Goal: Ask a question

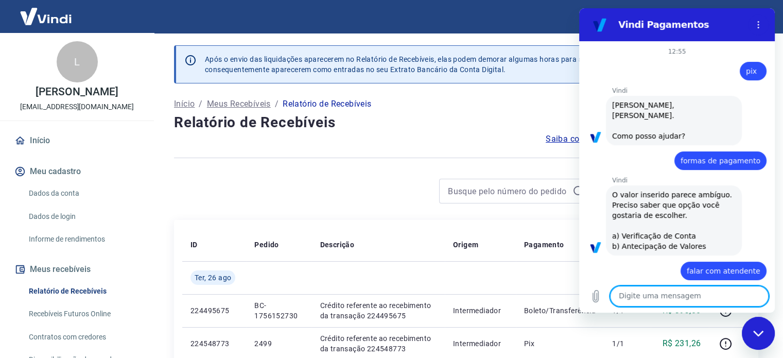
scroll to position [56, 0]
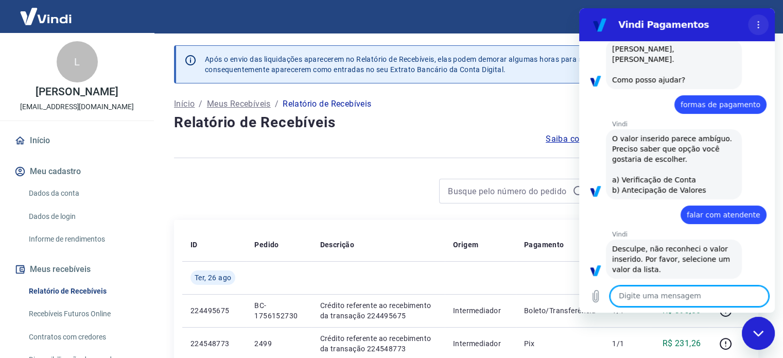
click at [761, 24] on icon "Menu de opções" at bounding box center [758, 25] width 8 height 8
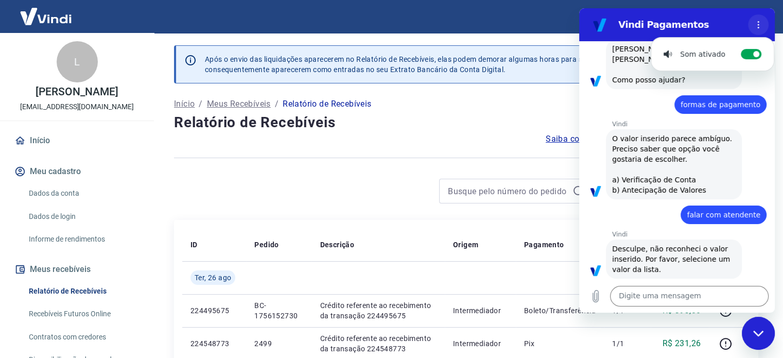
click at [760, 24] on icon "Menu de opções" at bounding box center [758, 25] width 8 height 8
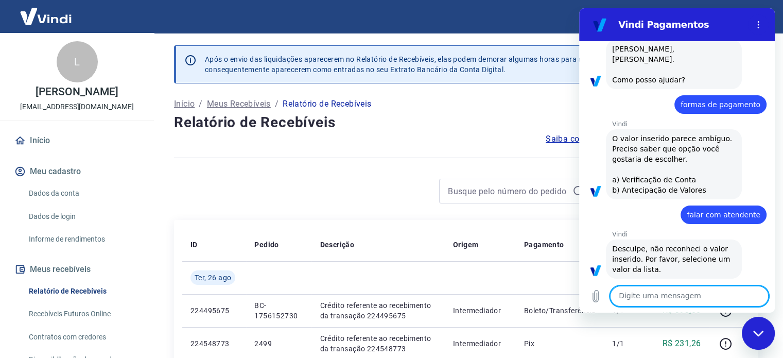
click at [675, 294] on textarea at bounding box center [689, 296] width 159 height 21
type textarea "ola"
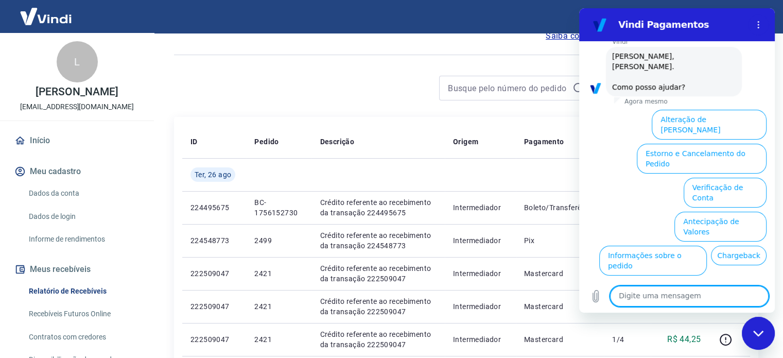
scroll to position [362, 0]
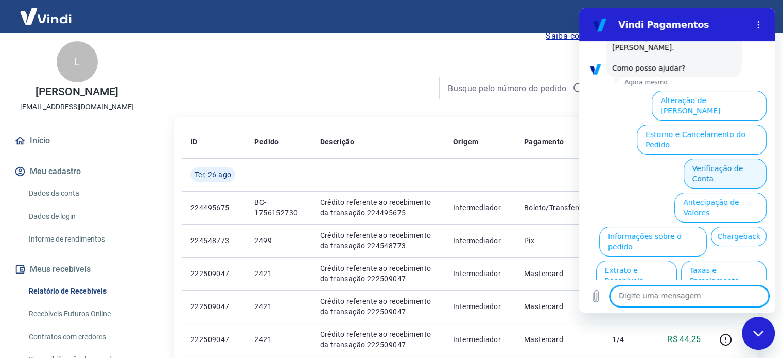
click at [726, 159] on button "Verificação de Conta" at bounding box center [725, 174] width 83 height 30
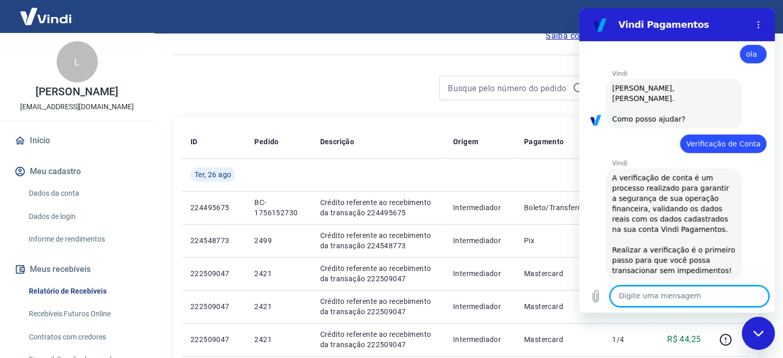
scroll to position [465, 0]
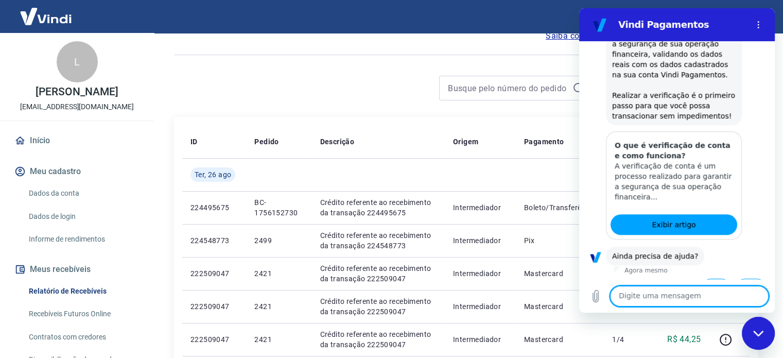
click at [718, 279] on button "Sim" at bounding box center [716, 289] width 30 height 20
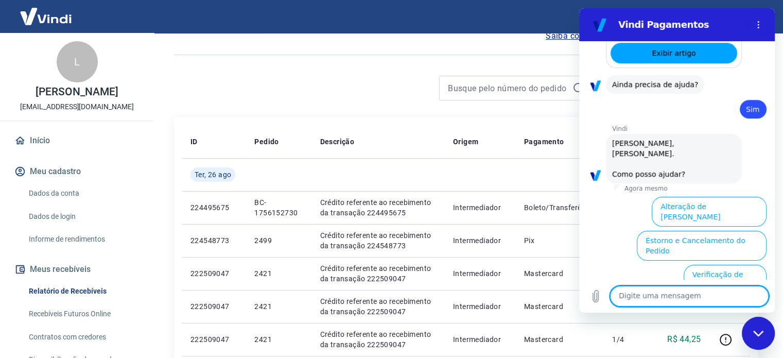
scroll to position [732, 0]
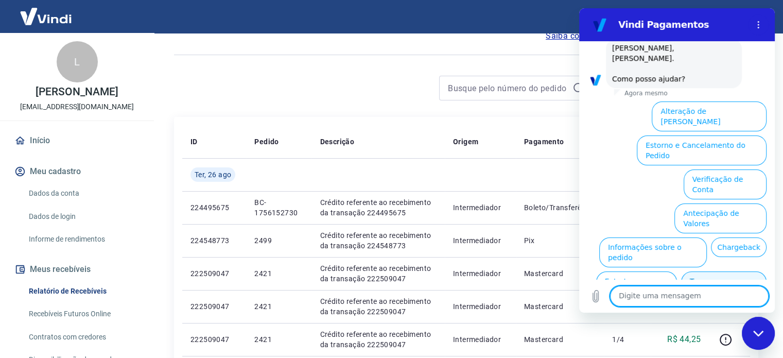
click at [730, 271] on button "Taxas e Parcelamento" at bounding box center [723, 286] width 85 height 30
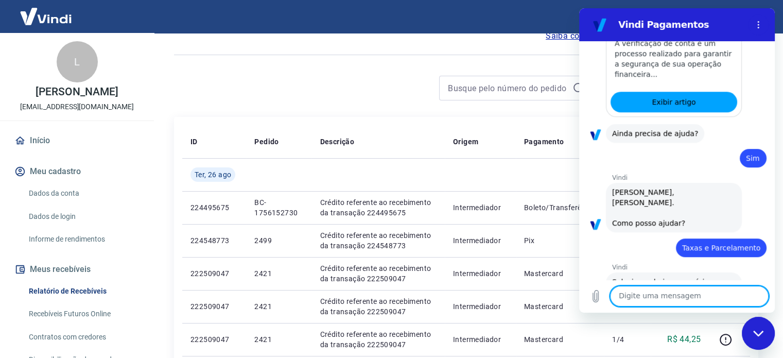
scroll to position [728, 0]
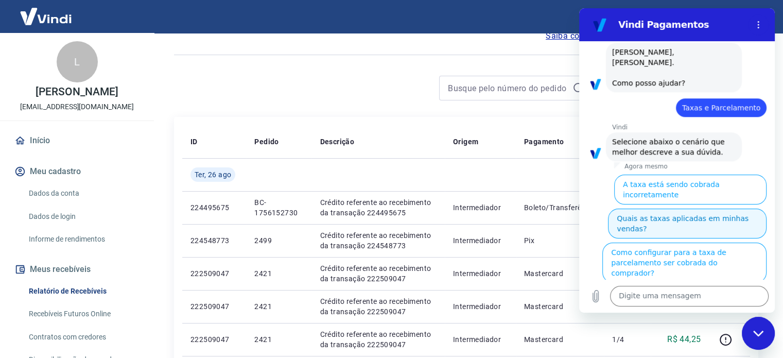
click at [739, 209] on button "Quais as taxas aplicadas em minhas vendas?" at bounding box center [687, 224] width 159 height 30
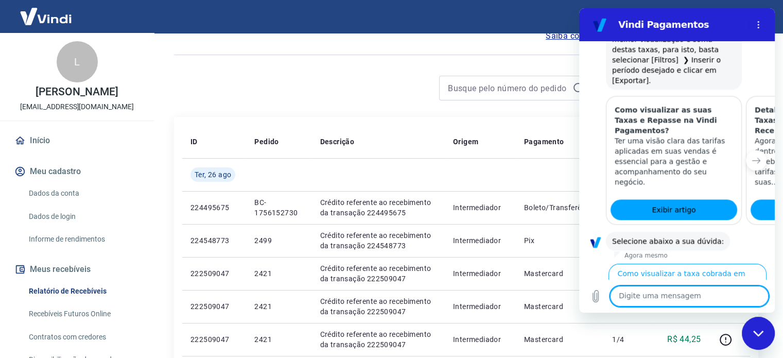
scroll to position [1220, 0]
click at [678, 331] on button "Como visualizar o total de taxas cobradas em minhas vendas" at bounding box center [686, 346] width 162 height 30
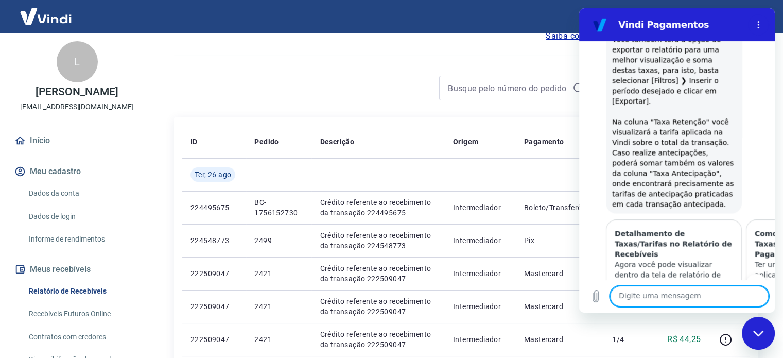
scroll to position [1670, 0]
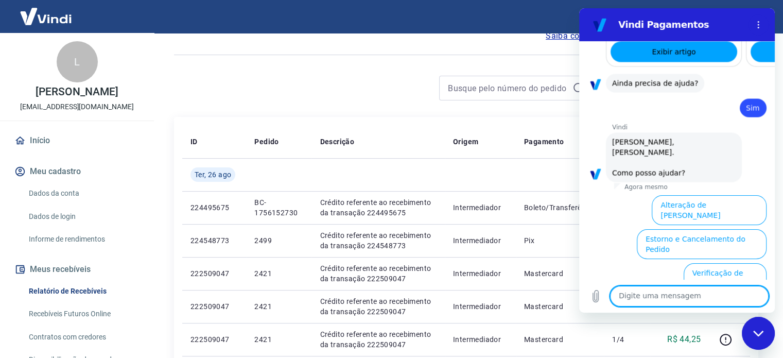
scroll to position [1936, 0]
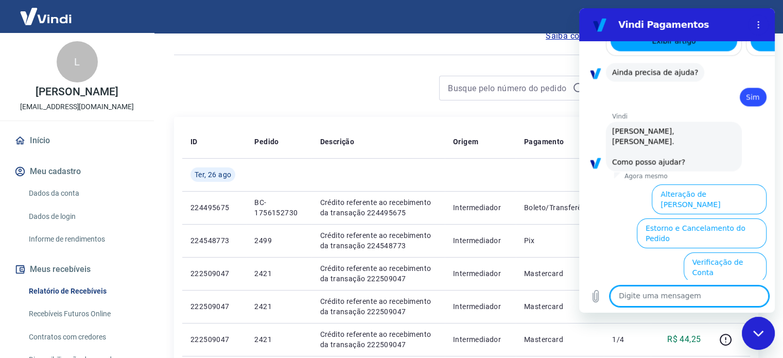
click at [713, 299] on textarea at bounding box center [689, 296] width 159 height 21
type textarea "falar com atendimento"
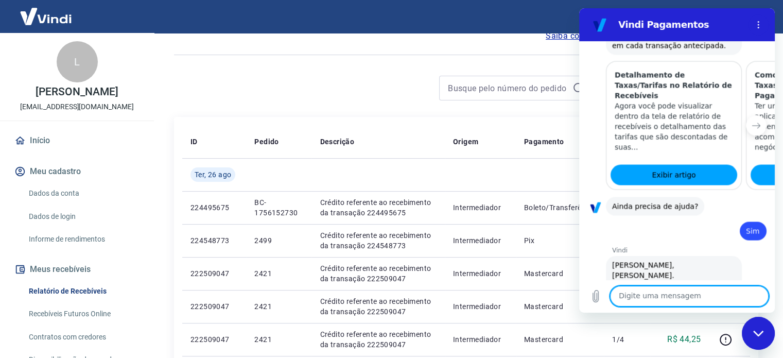
scroll to position [1805, 0]
